Goal: Information Seeking & Learning: Learn about a topic

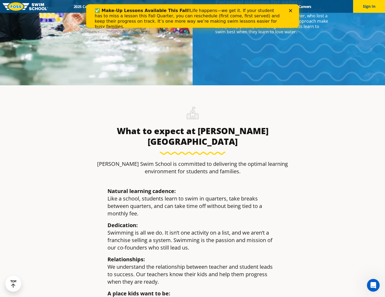
scroll to position [646, 0]
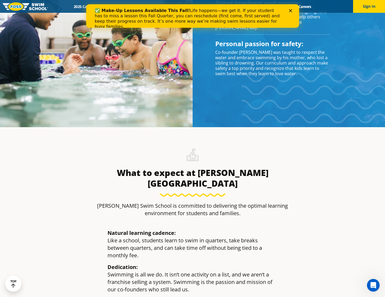
click at [290, 13] on div "✅ Make-Up Lessons Available This Fall! Life happens—we get it. If your student …" at bounding box center [193, 18] width 196 height 25
click at [290, 10] on polygon "Close" at bounding box center [290, 10] width 3 height 3
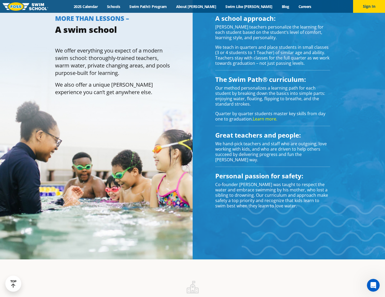
scroll to position [101, 0]
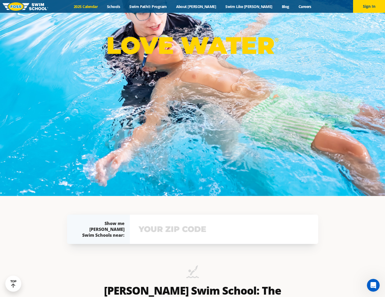
click at [103, 6] on link "2025 Calendar" at bounding box center [85, 6] width 33 height 5
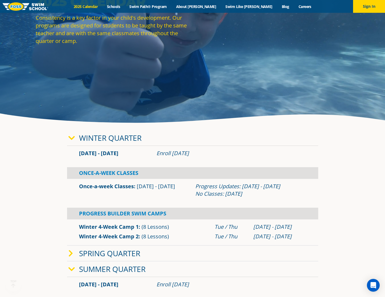
scroll to position [110, 0]
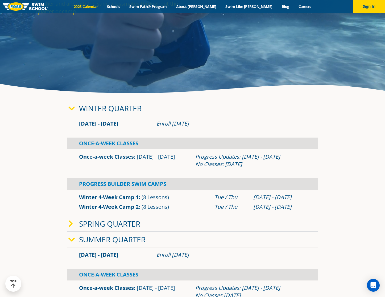
click at [75, 220] on span at bounding box center [73, 224] width 11 height 8
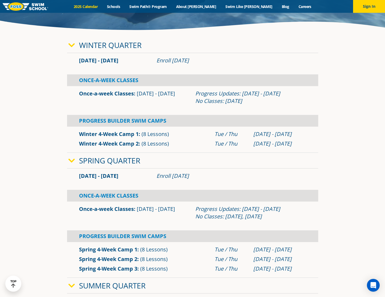
scroll to position [202, 0]
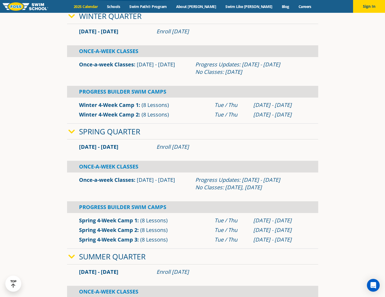
click at [75, 256] on span at bounding box center [73, 257] width 11 height 8
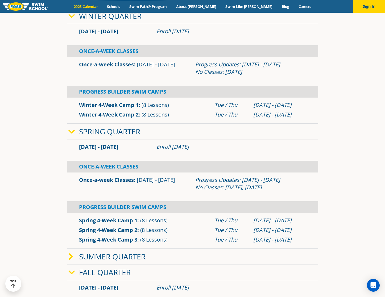
click at [75, 255] on span at bounding box center [73, 257] width 11 height 8
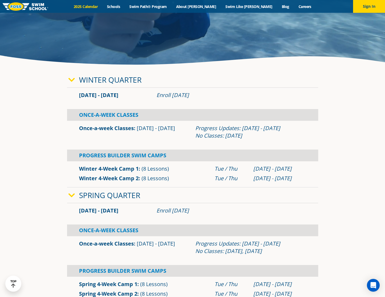
scroll to position [139, 0]
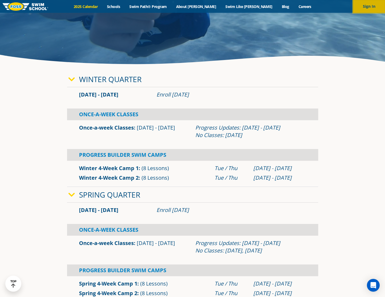
click at [362, 9] on button "Sign In" at bounding box center [369, 6] width 32 height 13
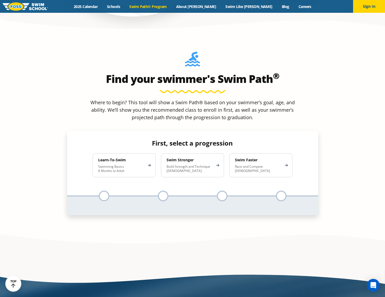
scroll to position [522, 0]
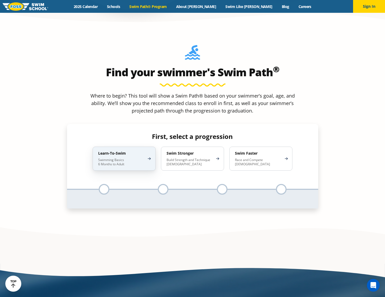
click at [133, 158] on p "Swimming Basics 6 Months to Adult" at bounding box center [121, 162] width 47 height 9
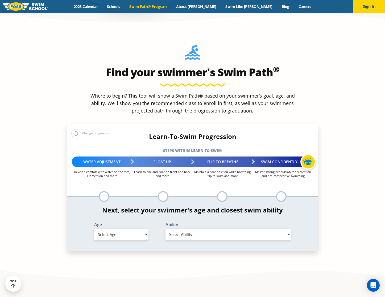
click at [137, 229] on select "Select Age 6 months - 1 year 1 year 2 years 3 years 4 years 5 years 6 years 7 y…" at bounding box center [121, 234] width 54 height 11
select select "2-years"
click at [94, 229] on select "Select Age 6 months - 1 year 1 year 2 years 3 years 4 years 5 years 6 years 7 y…" at bounding box center [121, 234] width 54 height 11
click at [189, 229] on select "Select Ability First in-water experience Comfortable with water poured over the…" at bounding box center [229, 234] width 126 height 11
select select "2-years-comfortable-with-water-poured-over-face-eyes-and-ears-and-with-ears-in-…"
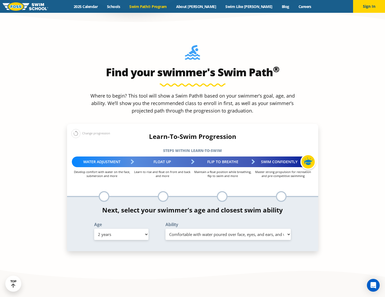
click at [166, 229] on select "Select Ability First in-water experience Comfortable with water poured over the…" at bounding box center [229, 234] width 126 height 11
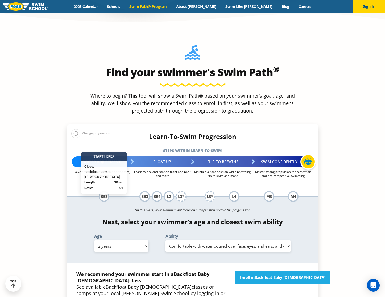
click at [193, 240] on select "Select Ability First in-water experience Comfortable with water poured over the…" at bounding box center [229, 245] width 126 height 11
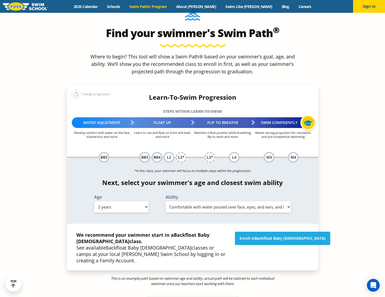
scroll to position [560, 0]
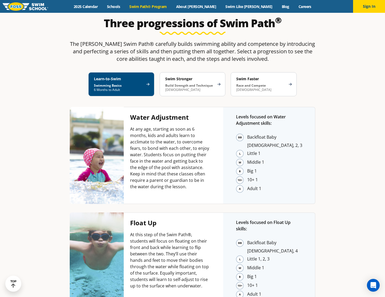
scroll to position [1066, 0]
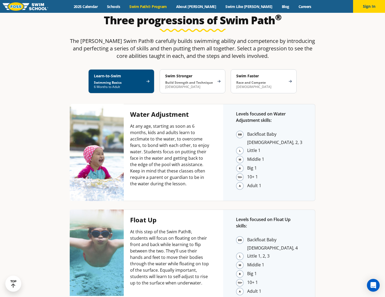
click at [242, 130] on ul "Backfloat Baby 1, 2, 3 Little 1 Middle 1 Big 1 10+ 1 Adult 1" at bounding box center [269, 160] width 66 height 60
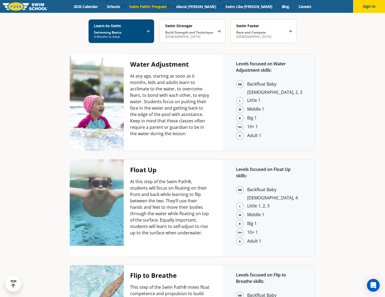
scroll to position [1117, 0]
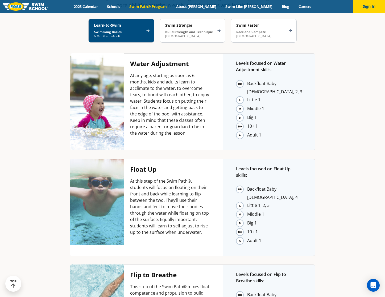
click at [248, 291] on li "Backfloat Baby 4" at bounding box center [274, 299] width 55 height 16
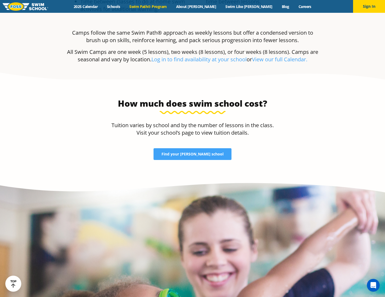
scroll to position [1690, 0]
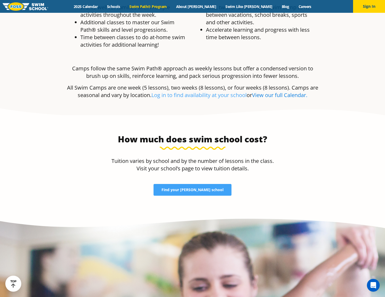
click at [272, 91] on link "View our full Calendar." at bounding box center [279, 94] width 55 height 7
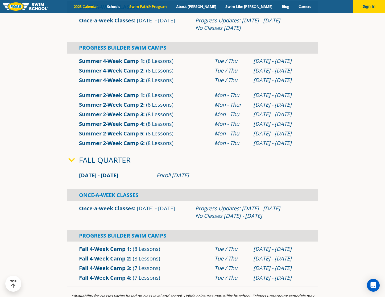
click at [161, 5] on link "Swim Path® Program" at bounding box center [148, 6] width 47 height 5
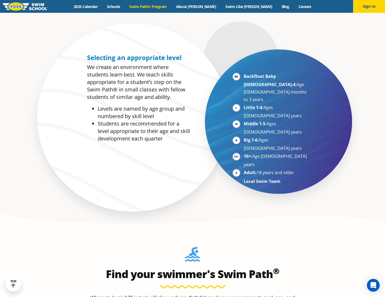
scroll to position [410, 0]
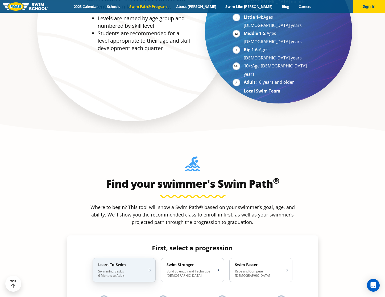
click at [142, 269] on p "Swimming Basics 6 Months to Adult" at bounding box center [121, 273] width 47 height 9
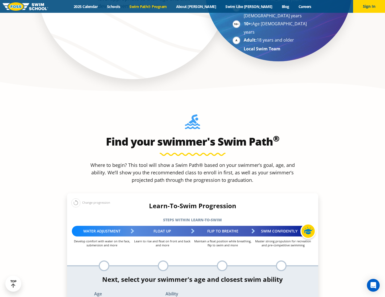
scroll to position [548, 0]
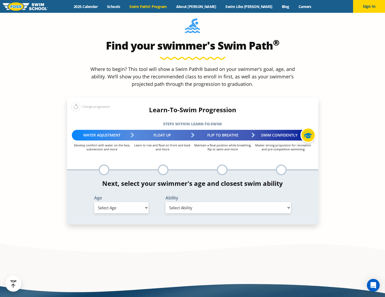
click at [128, 202] on select "Select Age 6 months - 1 year 1 year 2 years 3 years 4 years 5 years 6 years 7 y…" at bounding box center [121, 207] width 54 height 11
select select "3-years"
click at [94, 202] on select "Select Age 6 months - 1 year 1 year 2 years 3 years 4 years 5 years 6 years 7 y…" at bounding box center [121, 207] width 54 height 11
click at [197, 202] on select "Select Ability First in-water experience When in the water, reliant on a life j…" at bounding box center [229, 207] width 126 height 11
select select "3-years-swims-5-feet-with-face-in-the-water-unassisted-by-a-person-or-floatie"
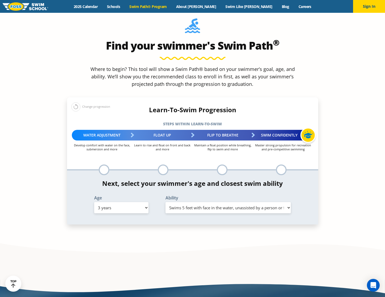
click at [166, 202] on select "Select Ability First in-water experience When in the water, reliant on a life j…" at bounding box center [229, 207] width 126 height 11
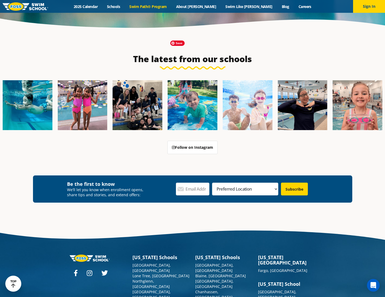
scroll to position [1666, 0]
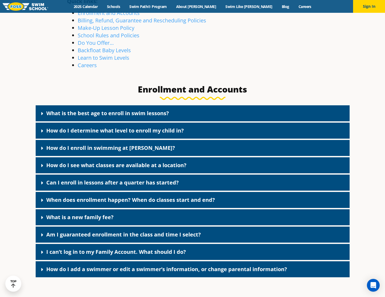
scroll to position [214, 0]
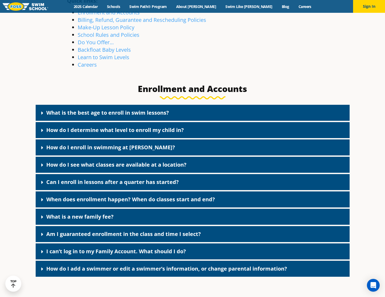
click at [115, 235] on link "Am I guaranteed enrollment in the class and time I select?" at bounding box center [123, 233] width 155 height 7
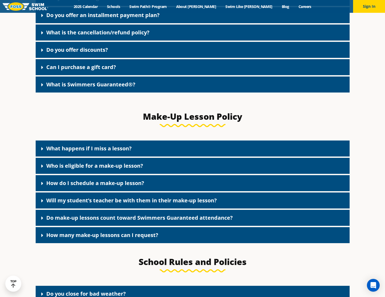
scroll to position [638, 0]
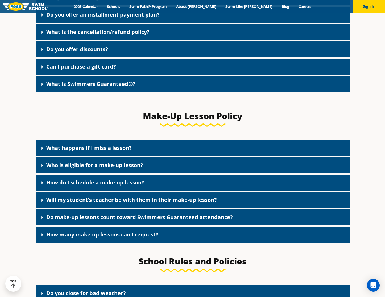
click at [123, 202] on link "Will my student’s teacher be with them in their make-up lesson?" at bounding box center [131, 199] width 171 height 7
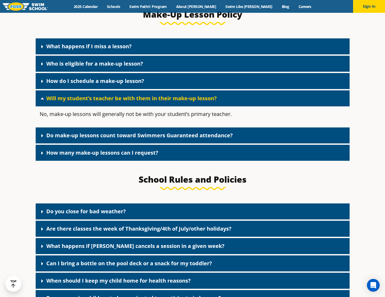
scroll to position [754, 0]
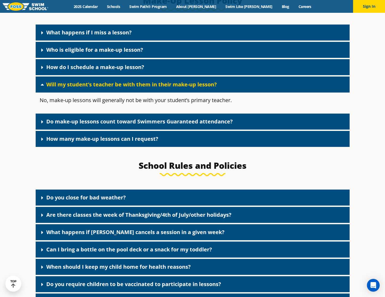
click at [117, 218] on link "Are there classes the week of Thanksgiving/4th of July/other holidays?" at bounding box center [138, 214] width 185 height 7
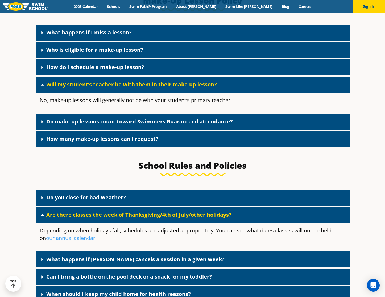
click at [117, 218] on link "Are there classes the week of Thanksgiving/4th of July/other holidays?" at bounding box center [138, 214] width 185 height 7
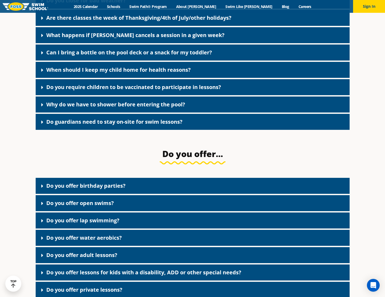
scroll to position [955, 0]
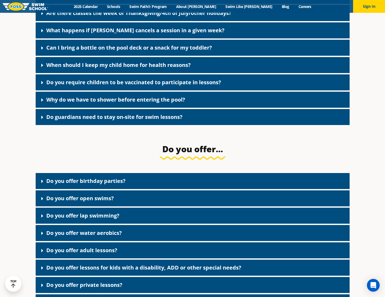
click at [127, 188] on div "Do you offer birthday parties?" at bounding box center [193, 181] width 314 height 16
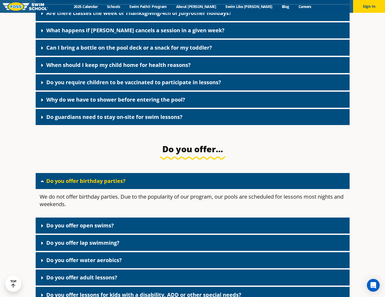
click at [128, 187] on div "Do you offer birthday parties?" at bounding box center [193, 181] width 314 height 16
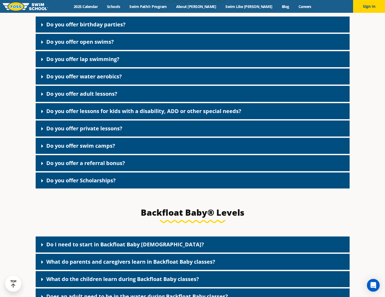
scroll to position [1175, 0]
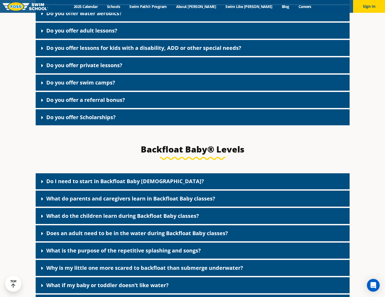
click at [124, 185] on link "Do I need to start in Backfloat Baby 1?" at bounding box center [125, 180] width 158 height 7
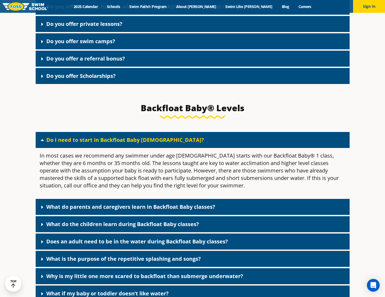
scroll to position [1217, 0]
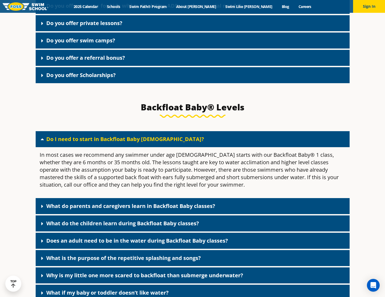
click at [192, 209] on link "What do parents and caregivers learn in Backfloat Baby classes?" at bounding box center [130, 205] width 169 height 7
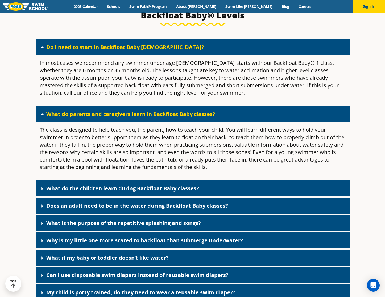
scroll to position [1310, 0]
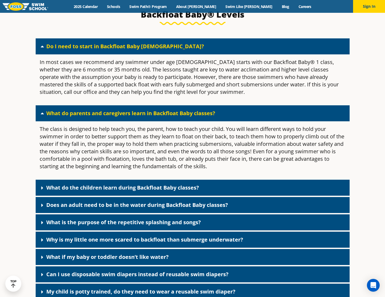
click at [191, 208] on link "Does an adult need to be in the water during Backfloat Baby classes?" at bounding box center [137, 204] width 182 height 7
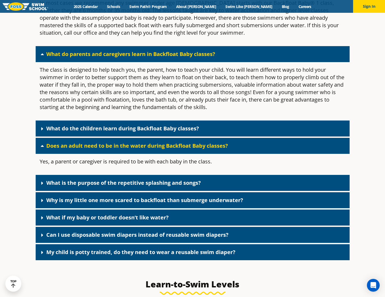
scroll to position [1374, 0]
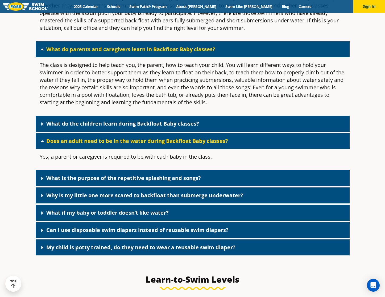
click at [168, 233] on link "Can I use disposable swim diapers instead of reusable swim diapers?" at bounding box center [137, 229] width 182 height 7
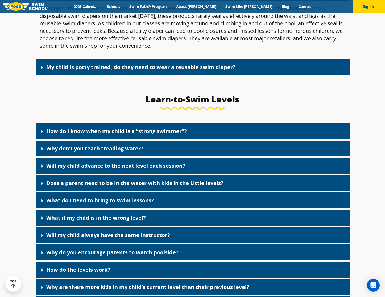
scroll to position [1614, 0]
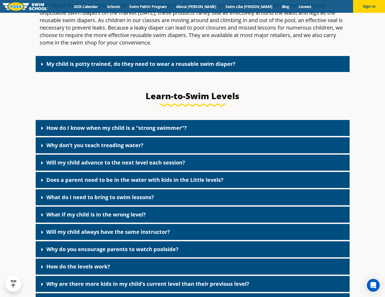
click at [128, 270] on div "How do the levels work?" at bounding box center [193, 266] width 314 height 16
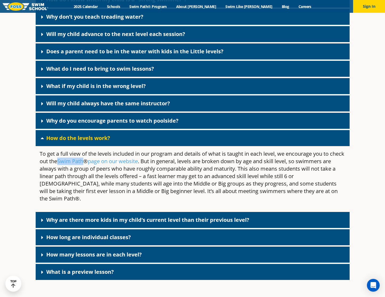
scroll to position [1743, 0]
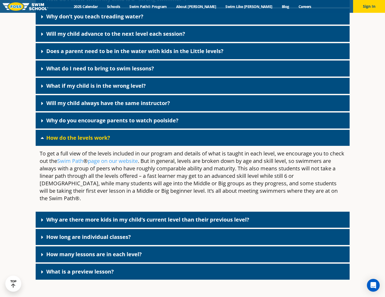
click at [146, 236] on div "How long are individual classes?" at bounding box center [193, 237] width 314 height 16
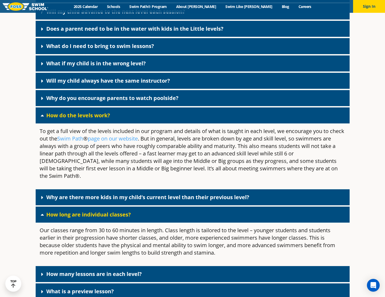
scroll to position [1766, 0]
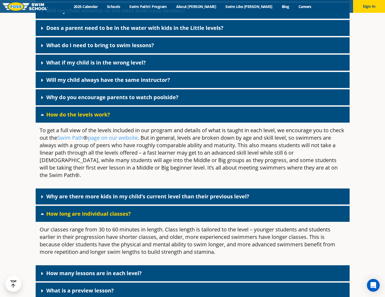
click at [150, 272] on div "How many lessons are in each level?" at bounding box center [193, 273] width 314 height 16
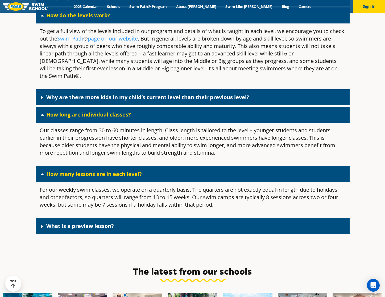
scroll to position [1870, 0]
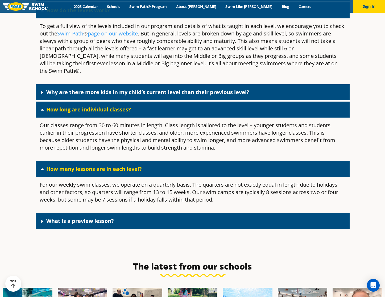
click at [135, 227] on div "What is a preview lesson?" at bounding box center [193, 221] width 314 height 16
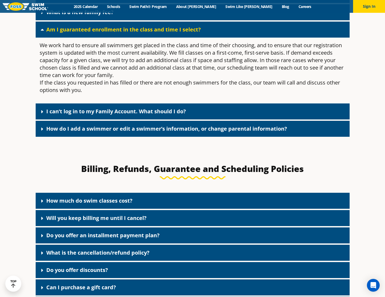
scroll to position [252, 0]
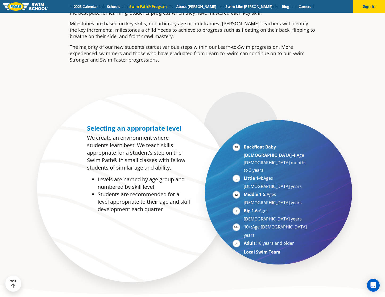
scroll to position [254, 0]
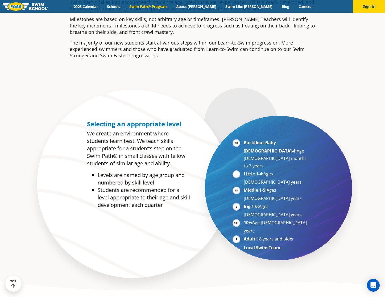
click at [161, 132] on p "We create an environment where students learn best. We teach skills appropriate…" at bounding box center [138, 148] width 103 height 37
click at [242, 161] on ul "Backfloat Baby [DEMOGRAPHIC_DATA]-4: Age [DEMOGRAPHIC_DATA] months to 3 years L…" at bounding box center [271, 195] width 76 height 112
click at [241, 160] on ul "Backfloat Baby [DEMOGRAPHIC_DATA]-4: Age [DEMOGRAPHIC_DATA] months to 3 years L…" at bounding box center [271, 195] width 76 height 112
click at [244, 170] on li "Little 1-4: Ages [DEMOGRAPHIC_DATA] years" at bounding box center [276, 178] width 65 height 16
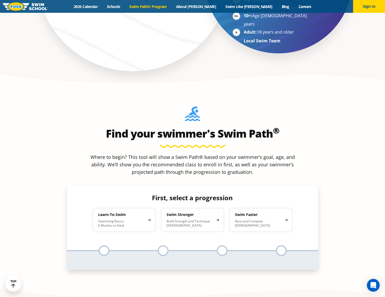
scroll to position [0, 0]
